Goal: Task Accomplishment & Management: Use online tool/utility

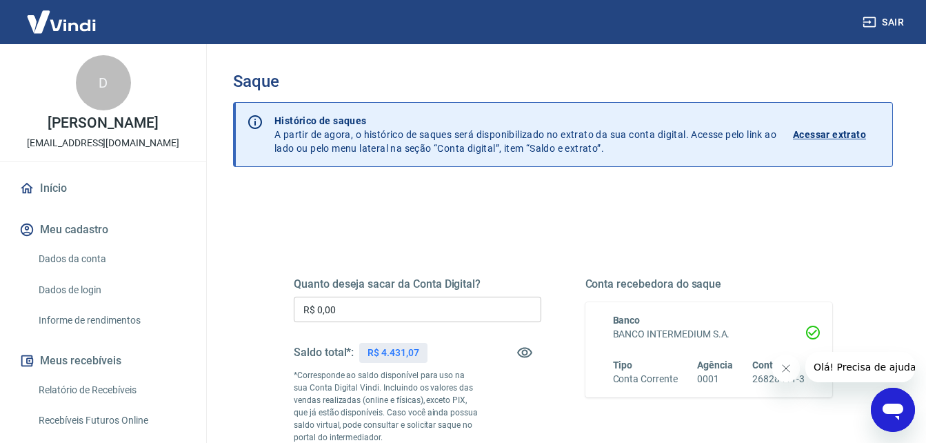
drag, startPoint x: 782, startPoint y: 369, endPoint x: 1465, endPoint y: 708, distance: 762.6
click at [782, 369] on icon "Fechar mensagem da empresa" at bounding box center [785, 368] width 11 height 11
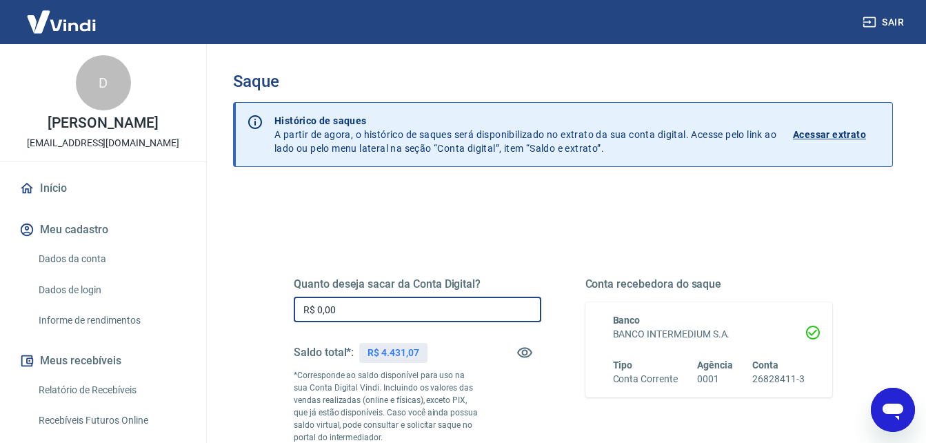
click at [346, 317] on input "R$ 0,00" at bounding box center [418, 310] width 248 height 26
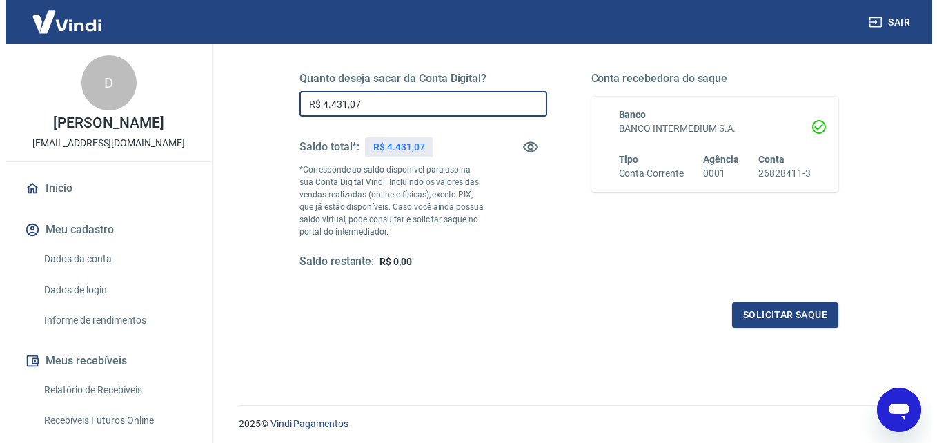
scroll to position [207, 0]
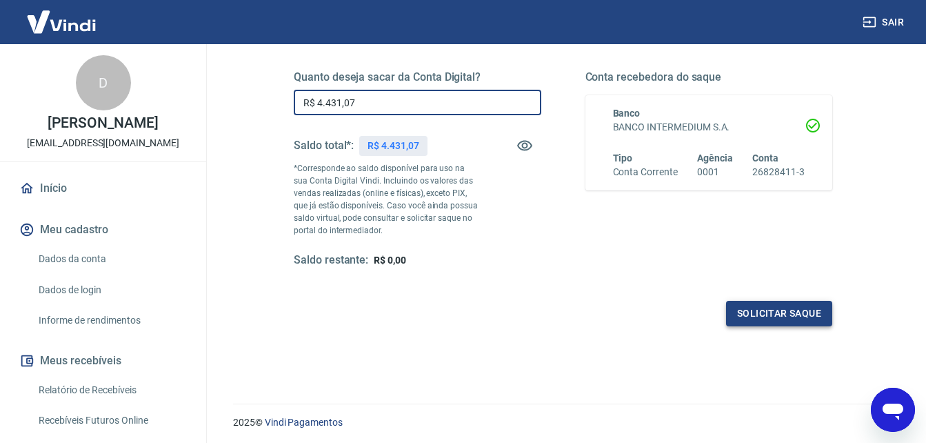
type input "R$ 4.431,07"
click at [803, 315] on button "Solicitar saque" at bounding box center [779, 314] width 106 height 26
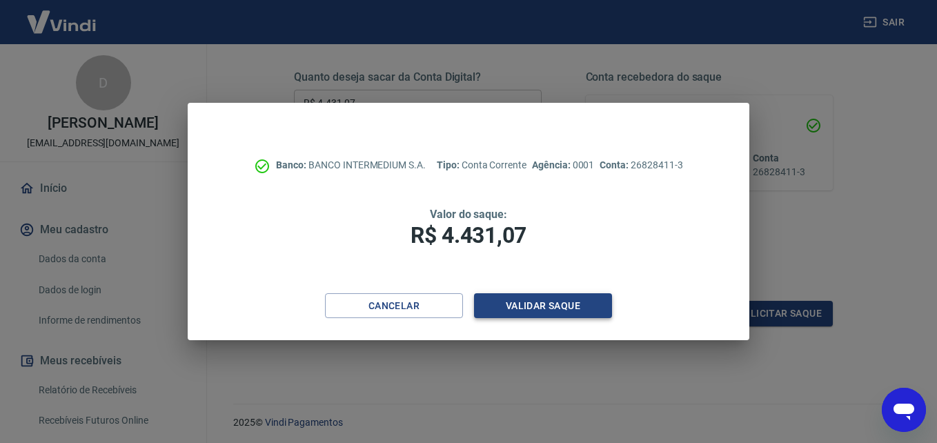
click at [536, 306] on button "Validar saque" at bounding box center [543, 306] width 138 height 26
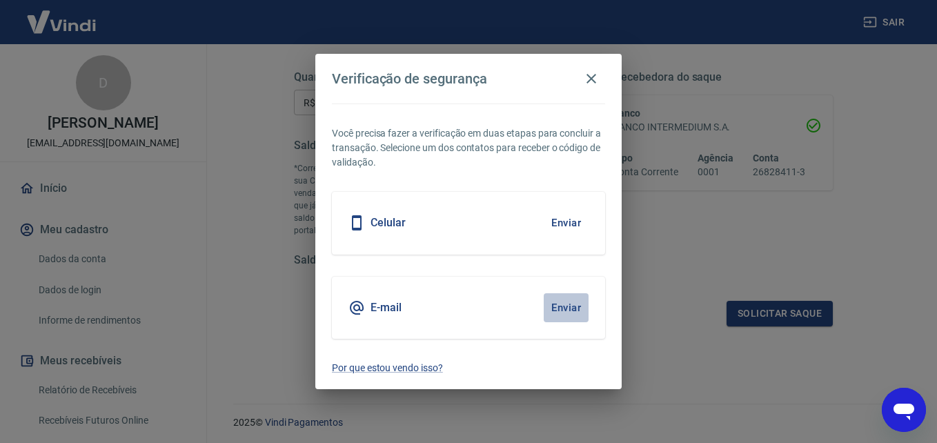
click at [569, 306] on button "Enviar" at bounding box center [566, 307] width 45 height 29
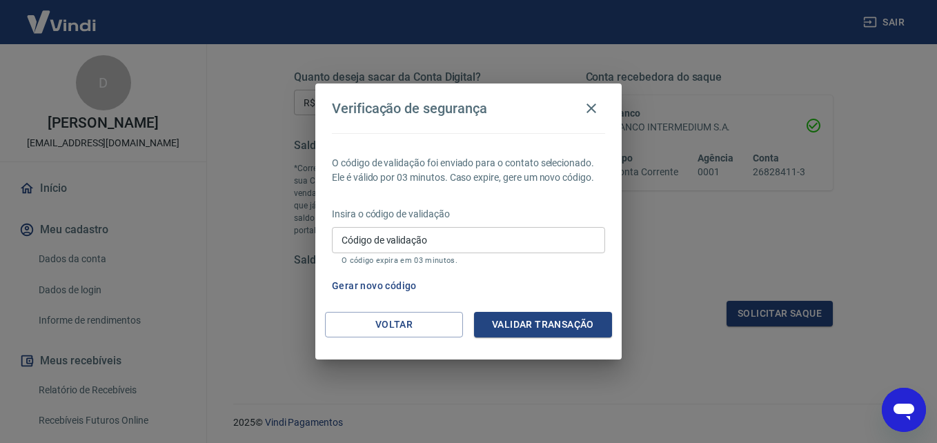
click at [426, 243] on input "Código de validação" at bounding box center [468, 240] width 273 height 26
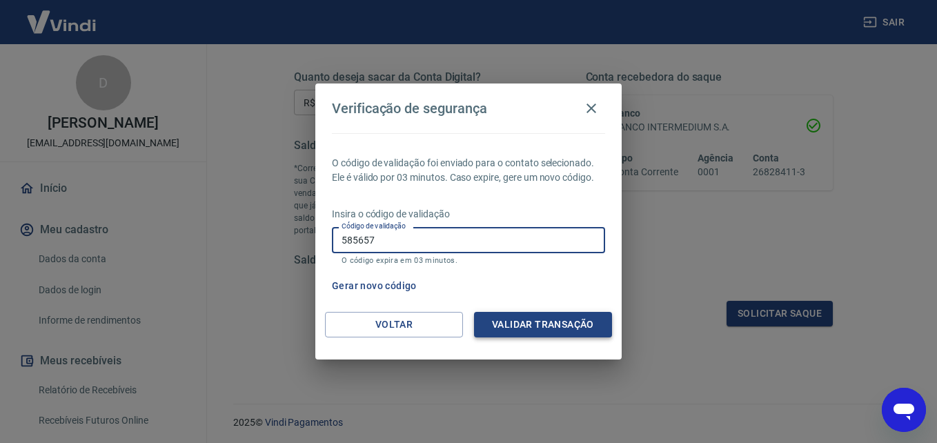
type input "585657"
click at [573, 323] on button "Validar transação" at bounding box center [543, 325] width 138 height 26
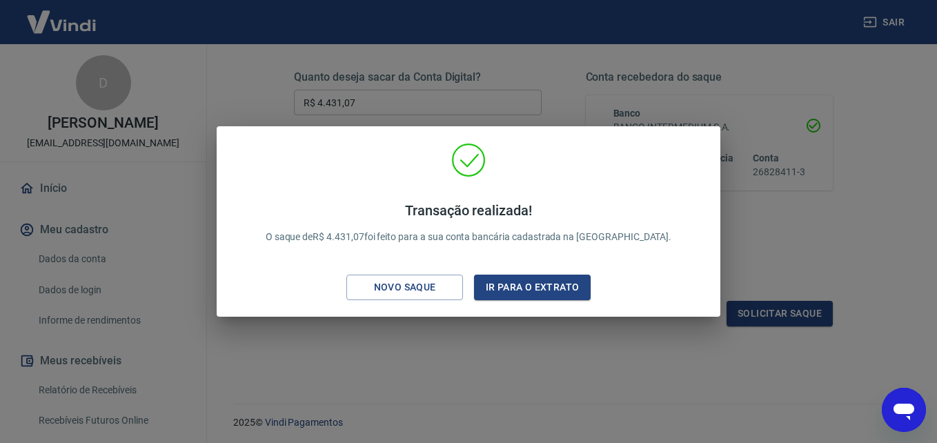
click at [657, 373] on div "Transação realizada! O saque de R$ 4.431,07 foi feito para a sua conta bancária…" at bounding box center [468, 221] width 937 height 443
